Goal: Task Accomplishment & Management: Manage account settings

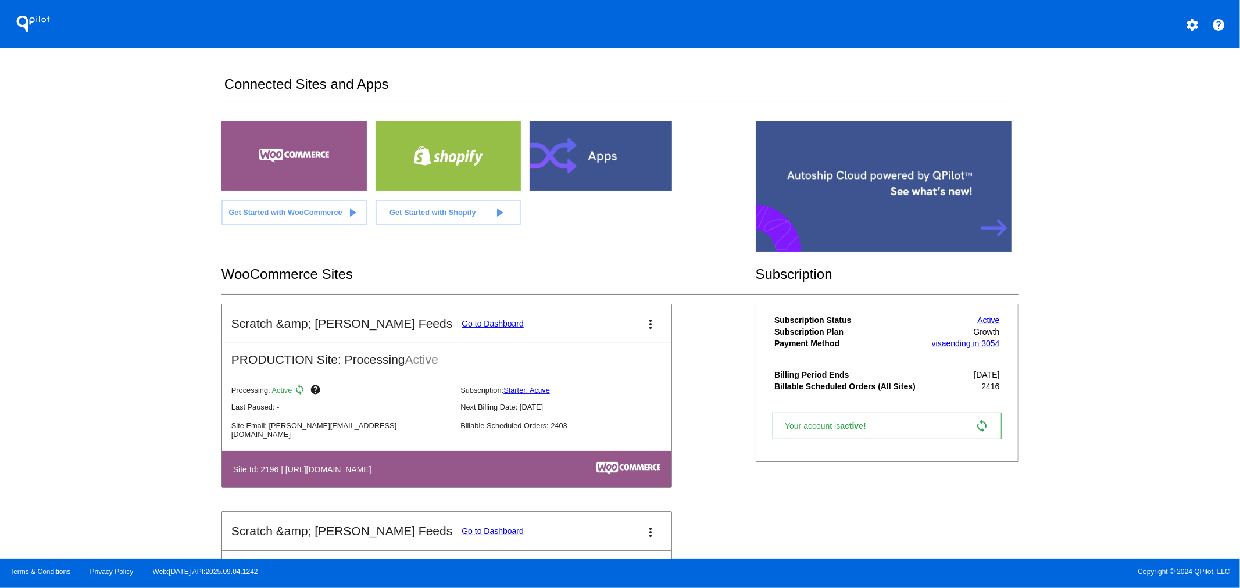
click at [462, 323] on link "Go to Dashboard" at bounding box center [493, 323] width 62 height 9
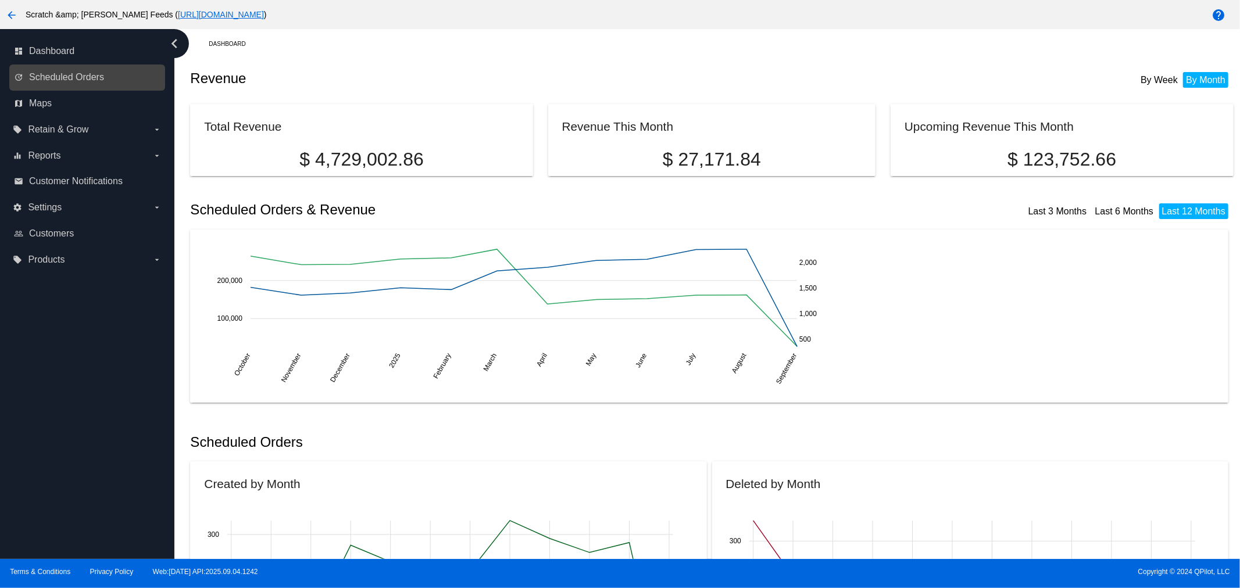
click at [29, 70] on link "update Scheduled Orders" at bounding box center [88, 77] width 148 height 19
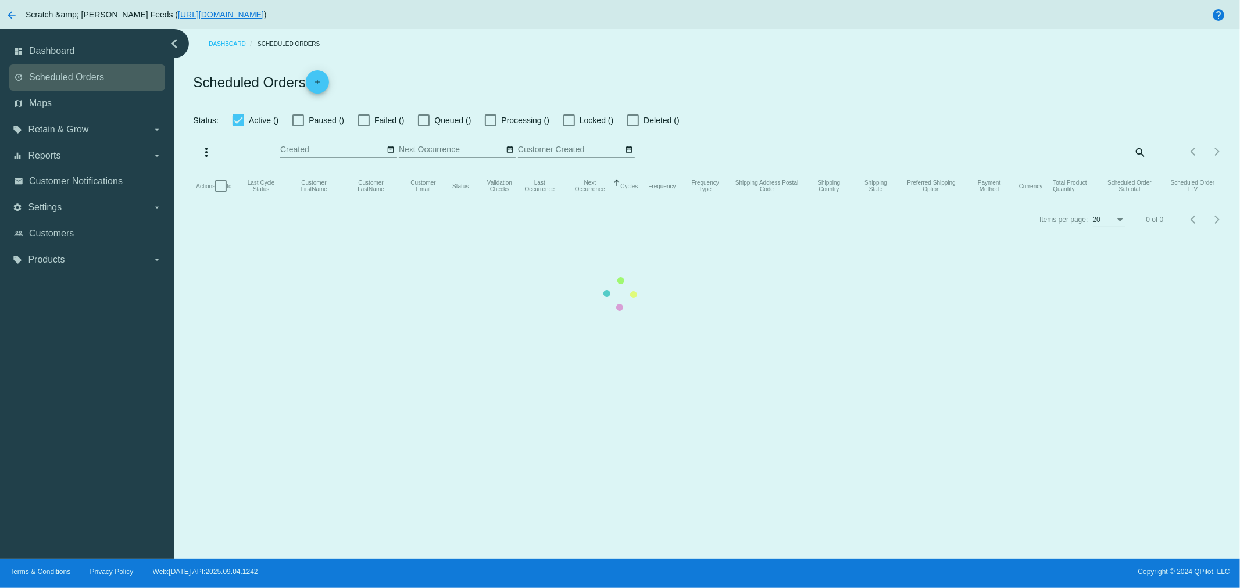
checkbox input "true"
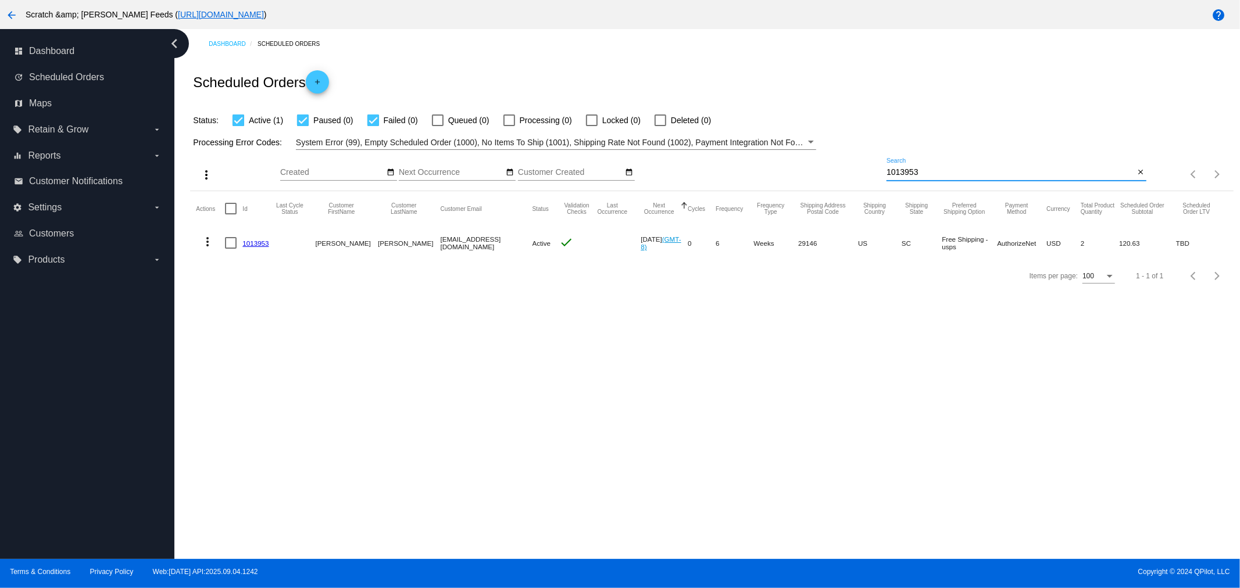
drag, startPoint x: 948, startPoint y: 169, endPoint x: 805, endPoint y: 178, distance: 142.7
click at [805, 178] on div "more_vert Sep Jan Feb Mar [DATE]" at bounding box center [711, 170] width 1043 height 41
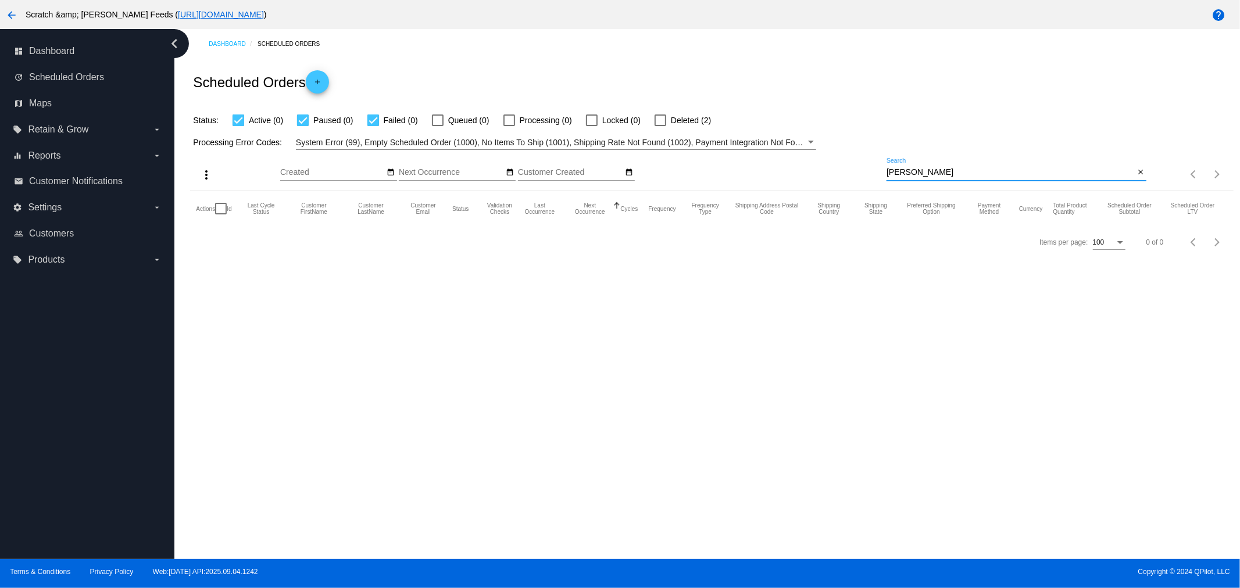
type input "[PERSON_NAME]"
click at [664, 116] on div at bounding box center [661, 121] width 12 height 12
click at [660, 126] on input "Deleted (2)" at bounding box center [660, 126] width 1 height 1
checkbox input "true"
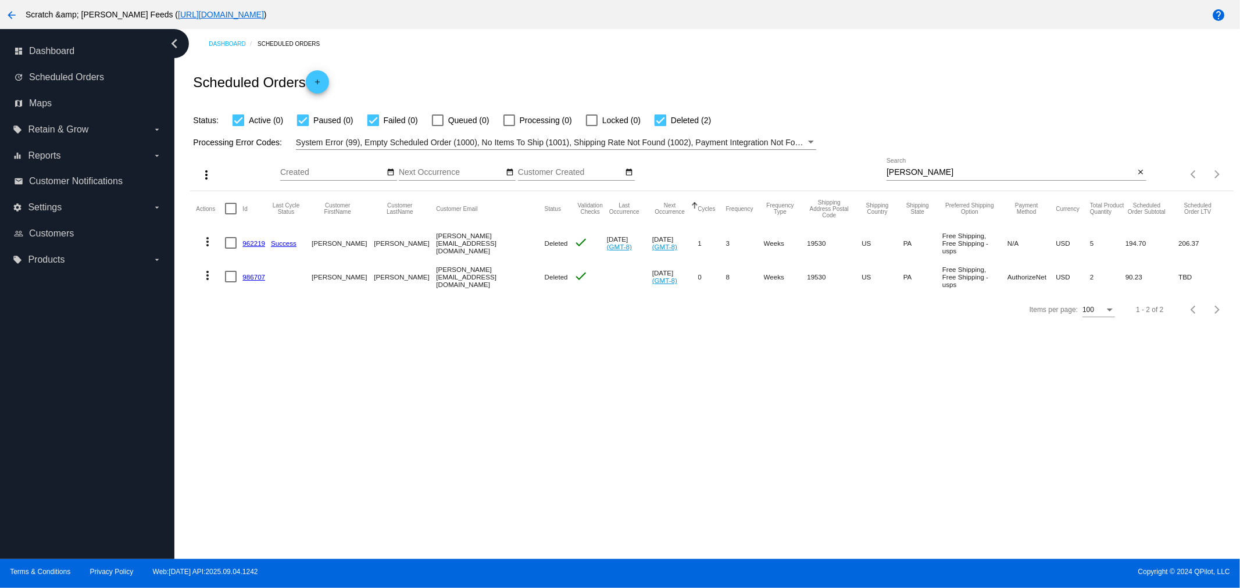
click at [207, 237] on mat-icon "more_vert" at bounding box center [208, 242] width 14 height 14
click at [233, 323] on span "View / Edit" at bounding box center [250, 325] width 38 height 9
click at [206, 238] on mat-icon "more_vert" at bounding box center [208, 242] width 14 height 14
click at [211, 271] on mat-icon "info" at bounding box center [212, 270] width 14 height 14
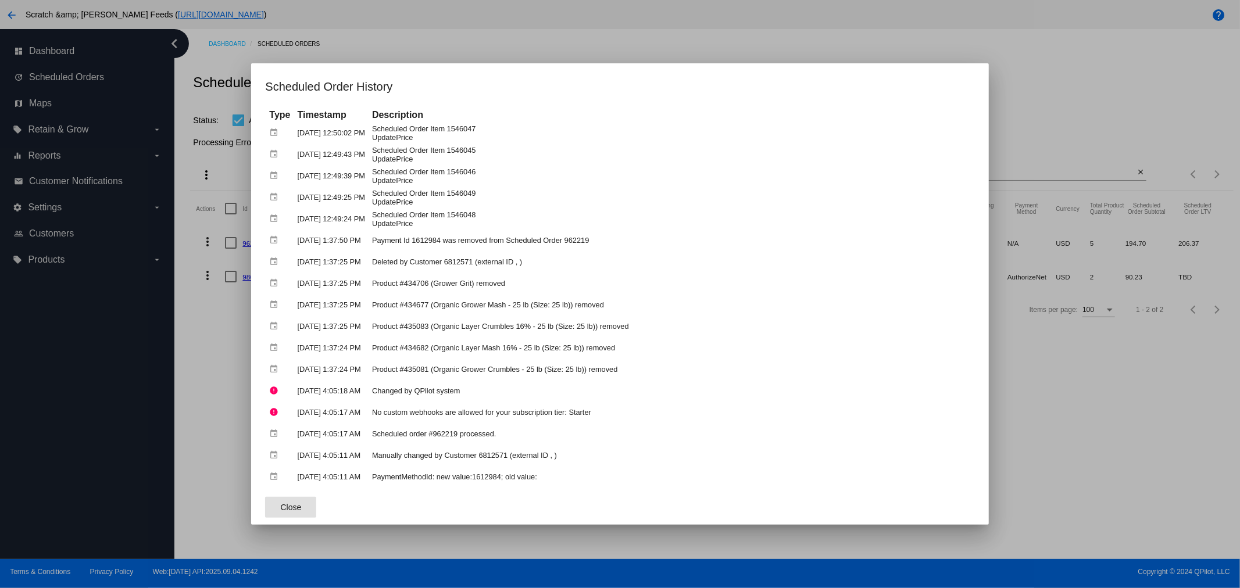
click at [194, 314] on div at bounding box center [620, 294] width 1240 height 588
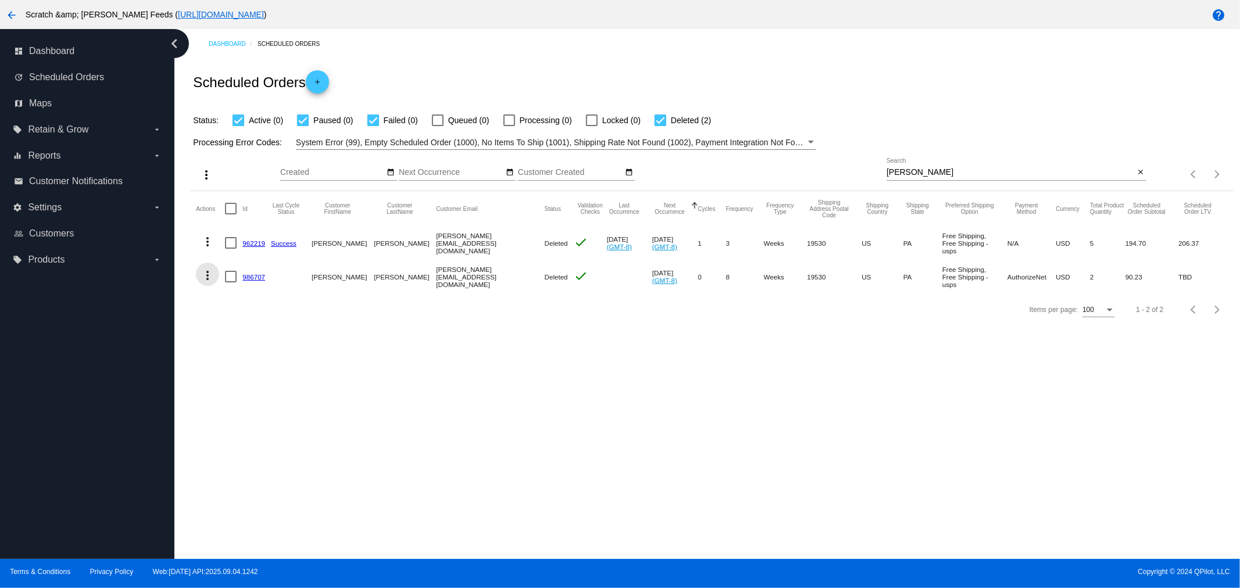
click at [212, 271] on mat-icon "more_vert" at bounding box center [208, 276] width 14 height 14
click at [218, 303] on mat-icon "info" at bounding box center [212, 304] width 14 height 14
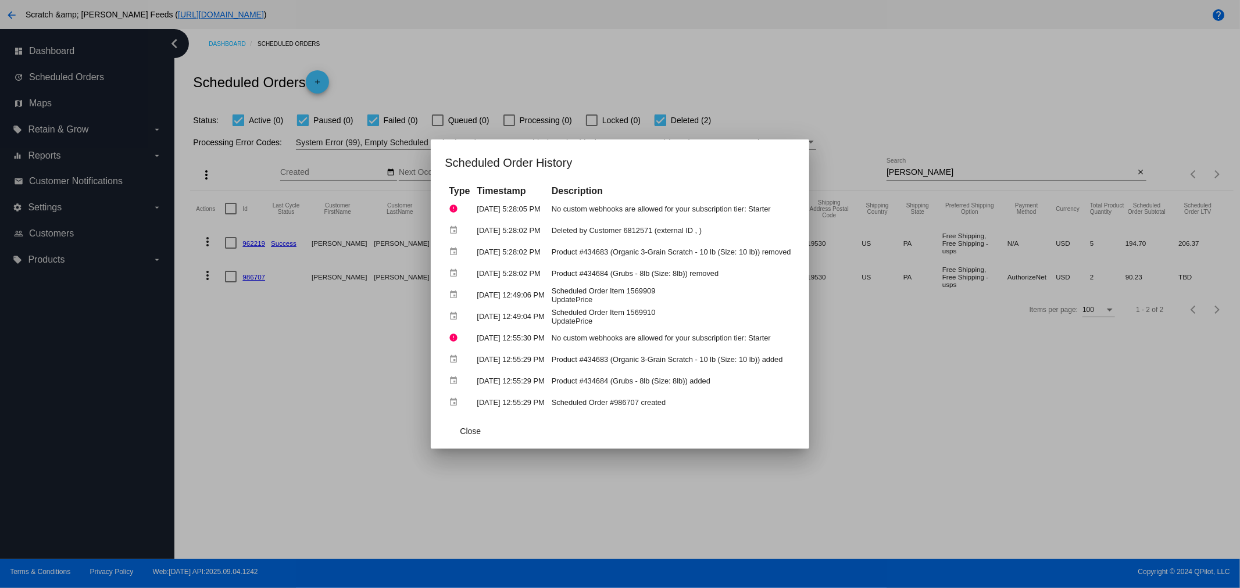
click at [126, 378] on div at bounding box center [620, 294] width 1240 height 588
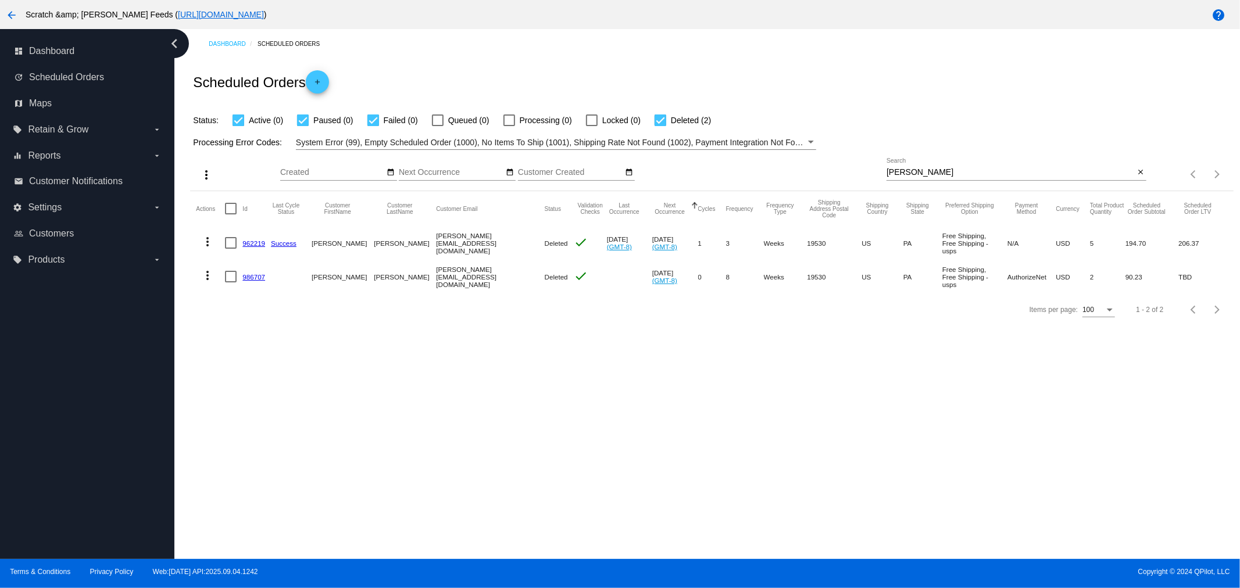
click at [660, 120] on div at bounding box center [661, 121] width 12 height 12
click at [660, 126] on input "Deleted (2)" at bounding box center [660, 126] width 1 height 1
checkbox input "false"
